Goal: Task Accomplishment & Management: Manage account settings

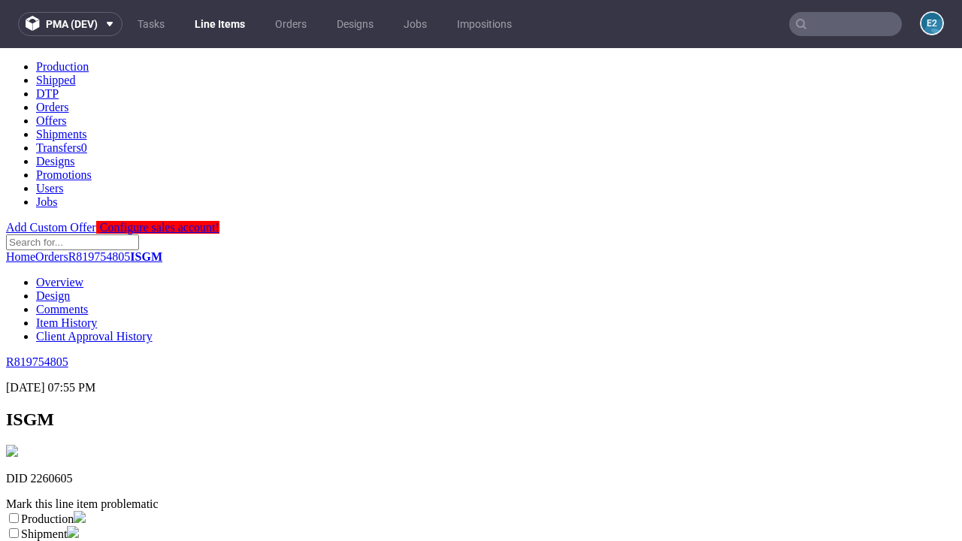
scroll to position [264, 0]
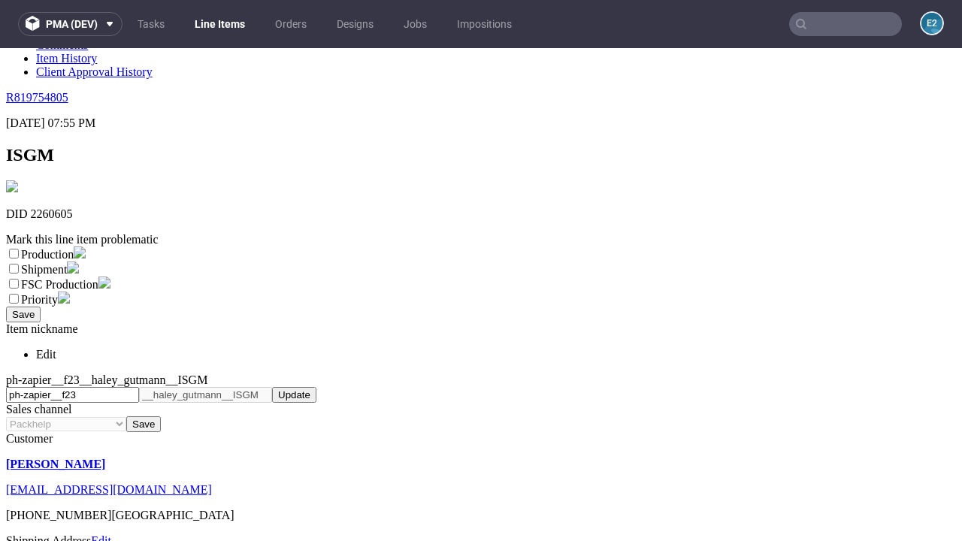
select select "dtp_ca_needed"
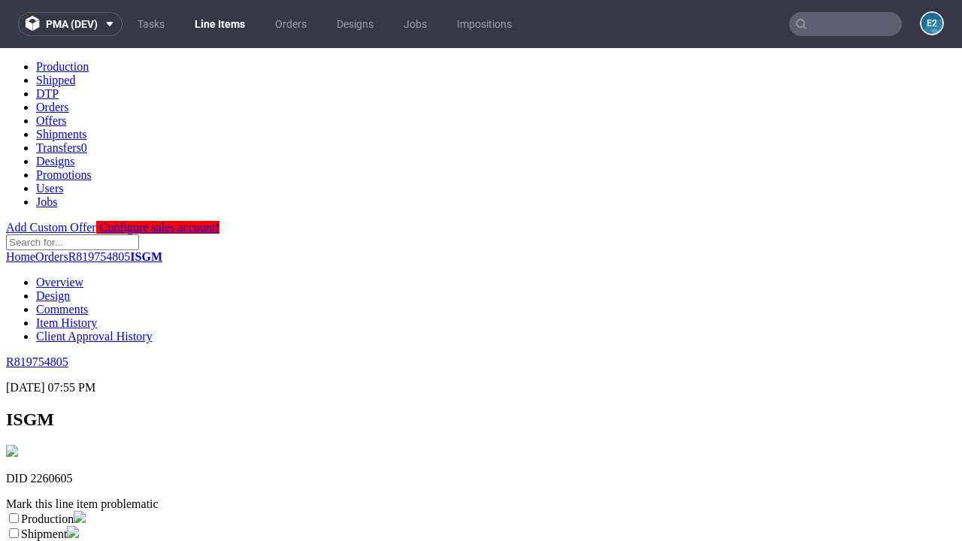
scroll to position [0, 0]
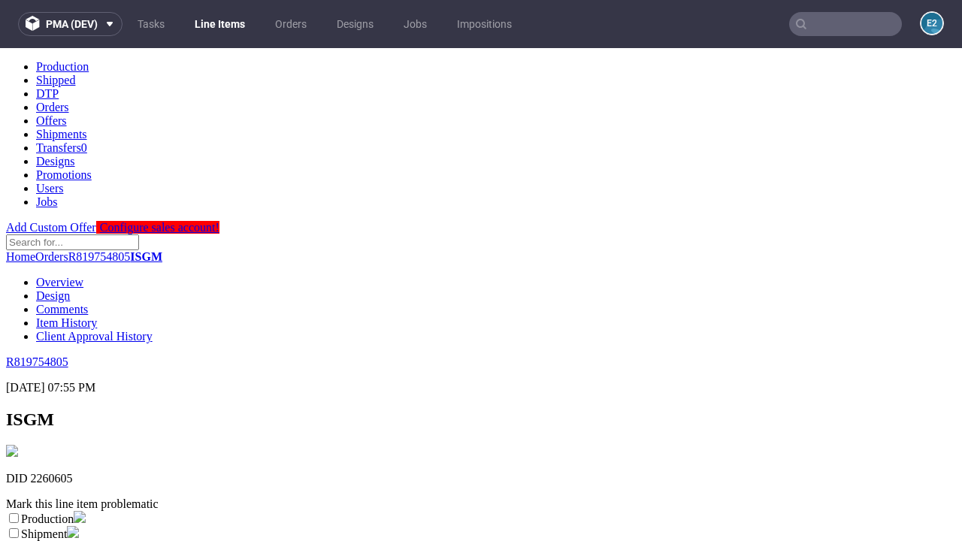
checkbox input "true"
